Goal: Task Accomplishment & Management: Manage account settings

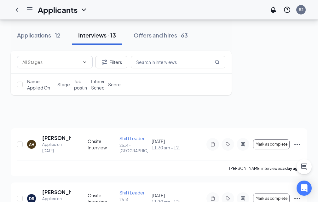
scroll to position [94, 0]
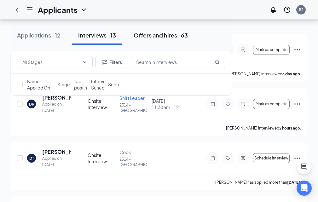
click at [194, 39] on button "Offers and hires · 63" at bounding box center [160, 35] width 67 height 19
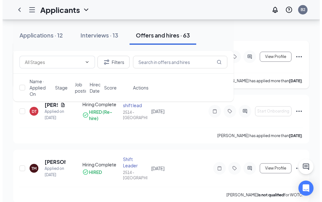
scroll to position [63, 0]
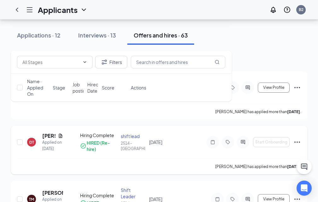
click at [34, 145] on div "DT" at bounding box center [31, 141] width 5 height 5
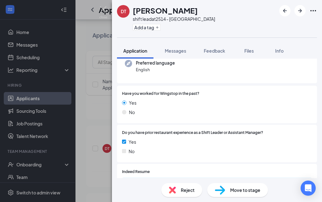
scroll to position [94, 0]
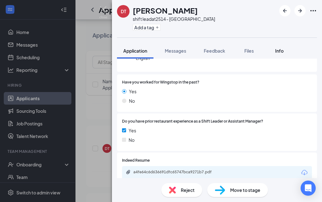
click at [277, 48] on span "Info" at bounding box center [279, 51] width 8 height 6
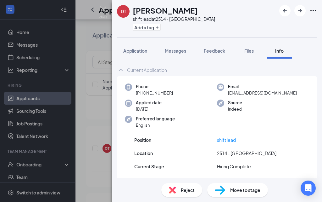
click at [104, 112] on div "DT [PERSON_NAME] shift lead at 2514 - [GEOGRAPHIC_DATA] Add a tag Application M…" at bounding box center [161, 101] width 322 height 202
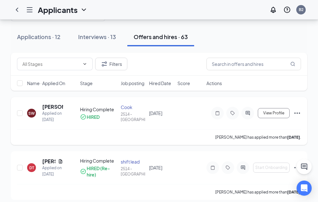
scroll to position [63, 0]
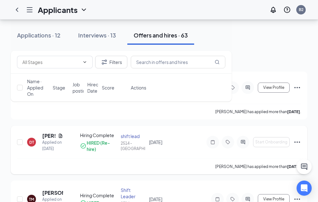
click at [295, 146] on icon "Ellipses" at bounding box center [297, 142] width 8 height 8
click at [117, 152] on div "Hiring Complete HIRED (Re-hire)" at bounding box center [98, 142] width 37 height 20
click at [110, 161] on div "[DATE] 10:26 AM" at bounding box center [125, 165] width 33 height 13
click at [34, 145] on div "DT" at bounding box center [31, 141] width 5 height 5
click at [36, 146] on div "DT" at bounding box center [31, 142] width 9 height 9
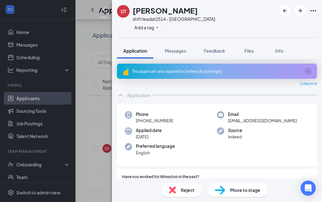
click at [104, 10] on img at bounding box center [103, 12] width 8 height 12
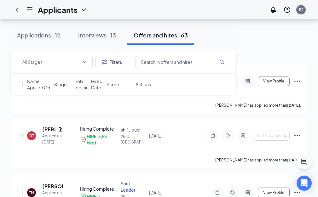
click at [0, 0] on div "Onboarding" at bounding box center [0, 0] width 0 height 0
click at [0, 0] on link "Overview" at bounding box center [0, 0] width 0 height 0
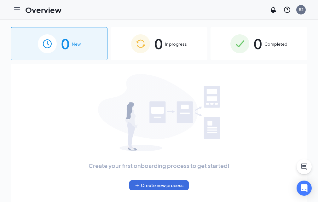
click at [278, 39] on div "0 Completed" at bounding box center [258, 43] width 97 height 33
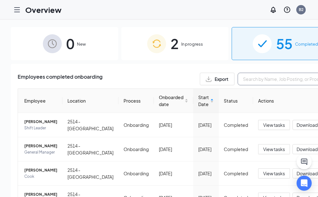
click at [282, 81] on input "text" at bounding box center [284, 79] width 94 height 13
type input "t"
type input "[PERSON_NAME]"
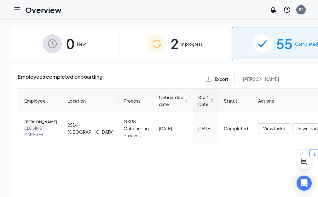
click at [0, 0] on link "Applicants" at bounding box center [0, 0] width 0 height 0
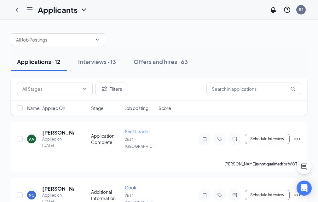
click at [0, 0] on link "Overview" at bounding box center [0, 0] width 0 height 0
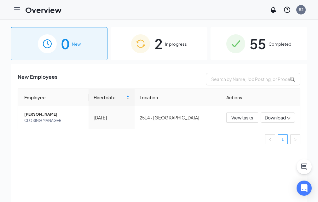
click at [199, 46] on div "2 In progress" at bounding box center [158, 43] width 97 height 33
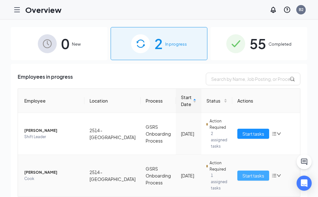
click at [264, 174] on span "Start tasks" at bounding box center [253, 175] width 22 height 7
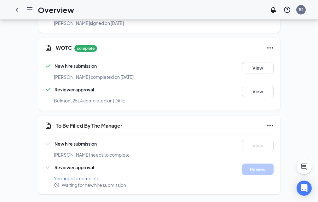
scroll to position [500, 0]
click at [273, 123] on icon "Ellipses" at bounding box center [270, 126] width 8 height 8
click at [273, 125] on icon "Ellipses" at bounding box center [270, 126] width 8 height 8
click at [277, 142] on span "Mark as complete" at bounding box center [273, 145] width 37 height 6
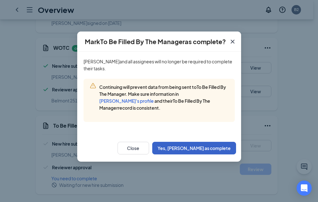
click at [202, 149] on button "Yes, [PERSON_NAME] as complete" at bounding box center [194, 148] width 84 height 13
click at [149, 145] on button "Close" at bounding box center [132, 148] width 31 height 13
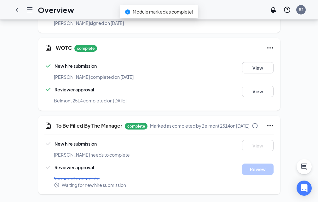
scroll to position [506, 0]
click at [273, 122] on icon "Ellipses" at bounding box center [270, 126] width 8 height 8
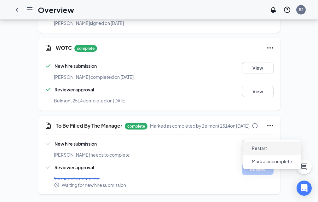
click at [273, 143] on span "Restart" at bounding box center [271, 148] width 50 height 10
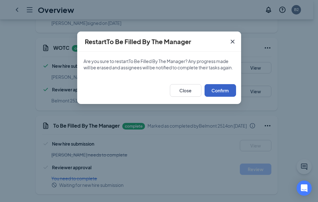
click at [217, 90] on button "Confirm" at bounding box center [219, 90] width 31 height 13
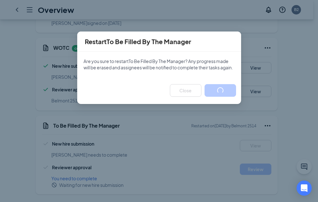
scroll to position [500, 0]
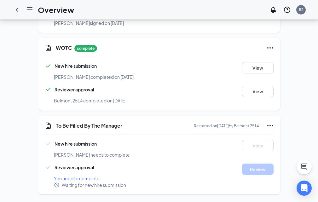
click at [0, 0] on link "Applicants" at bounding box center [0, 0] width 0 height 0
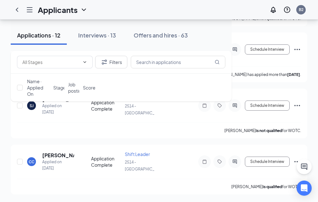
click at [0, 0] on link "Overview" at bounding box center [0, 0] width 0 height 0
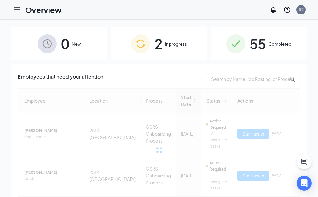
click at [187, 41] on span "In progress" at bounding box center [176, 44] width 22 height 6
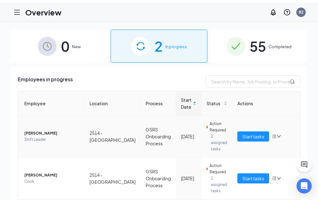
scroll to position [17, 0]
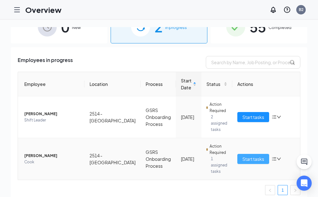
click at [256, 157] on button "Start tasks" at bounding box center [253, 159] width 32 height 10
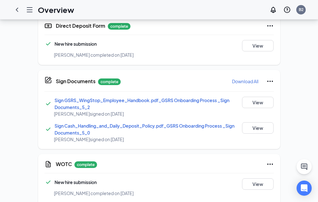
scroll to position [494, 0]
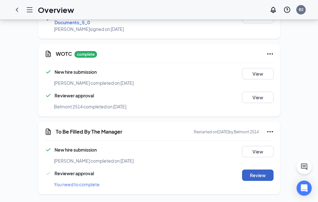
click at [273, 178] on button "Review" at bounding box center [257, 174] width 31 height 11
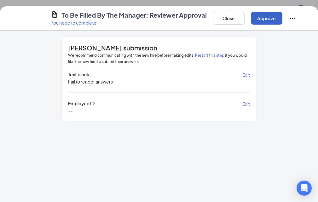
click at [270, 22] on button "Approve" at bounding box center [265, 18] width 31 height 13
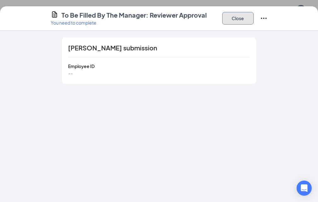
click at [253, 19] on button "Close" at bounding box center [237, 18] width 31 height 13
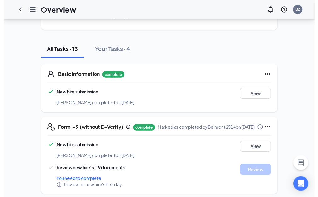
scroll to position [0, 0]
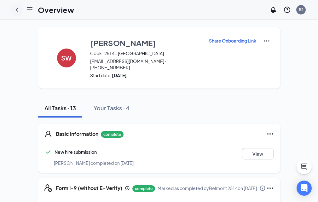
click at [18, 8] on icon "ChevronLeft" at bounding box center [17, 10] width 3 height 4
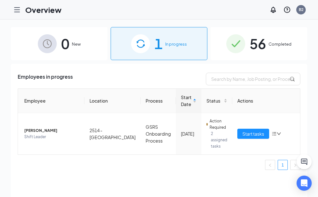
click at [265, 52] on div "56 Completed" at bounding box center [258, 43] width 97 height 33
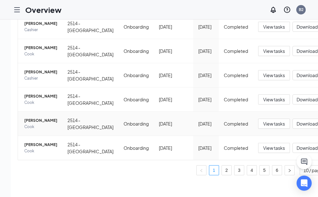
scroll to position [38, 0]
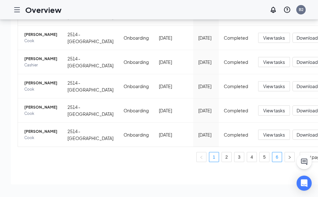
click at [281, 152] on link "6" at bounding box center [276, 156] width 9 height 9
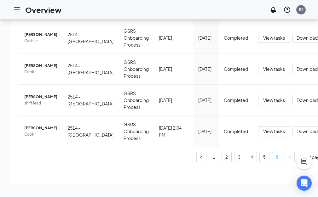
scroll to position [124, 0]
click at [57, 127] on span "[PERSON_NAME]" at bounding box center [40, 128] width 33 height 6
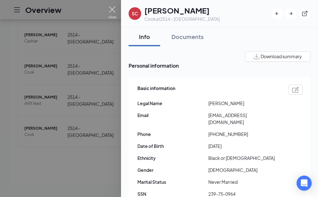
click at [113, 7] on img at bounding box center [112, 12] width 8 height 12
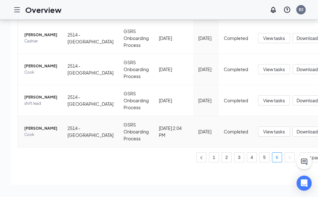
click at [57, 125] on span "[PERSON_NAME]" at bounding box center [40, 128] width 33 height 6
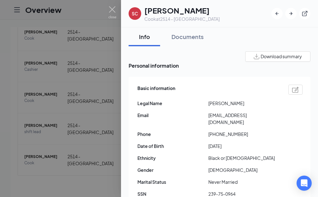
click at [292, 91] on img at bounding box center [295, 90] width 7 height 6
type input "[PHONE_NUMBER]"
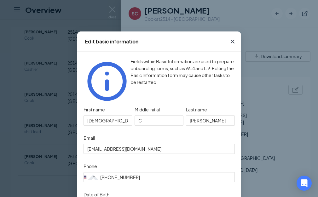
click at [231, 41] on icon "Cross" at bounding box center [232, 42] width 4 height 4
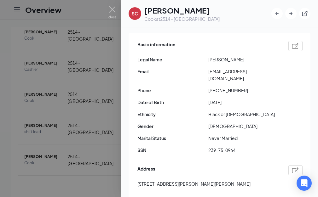
scroll to position [94, 0]
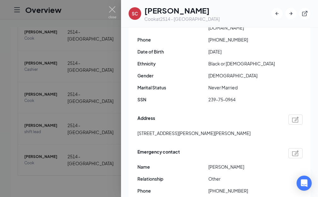
click at [292, 150] on img at bounding box center [295, 153] width 7 height 6
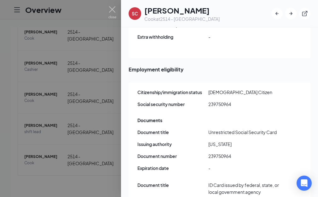
scroll to position [755, 0]
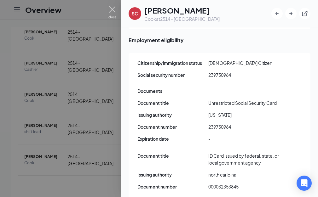
click at [112, 9] on img at bounding box center [112, 12] width 8 height 12
